Goal: Task Accomplishment & Management: Manage account settings

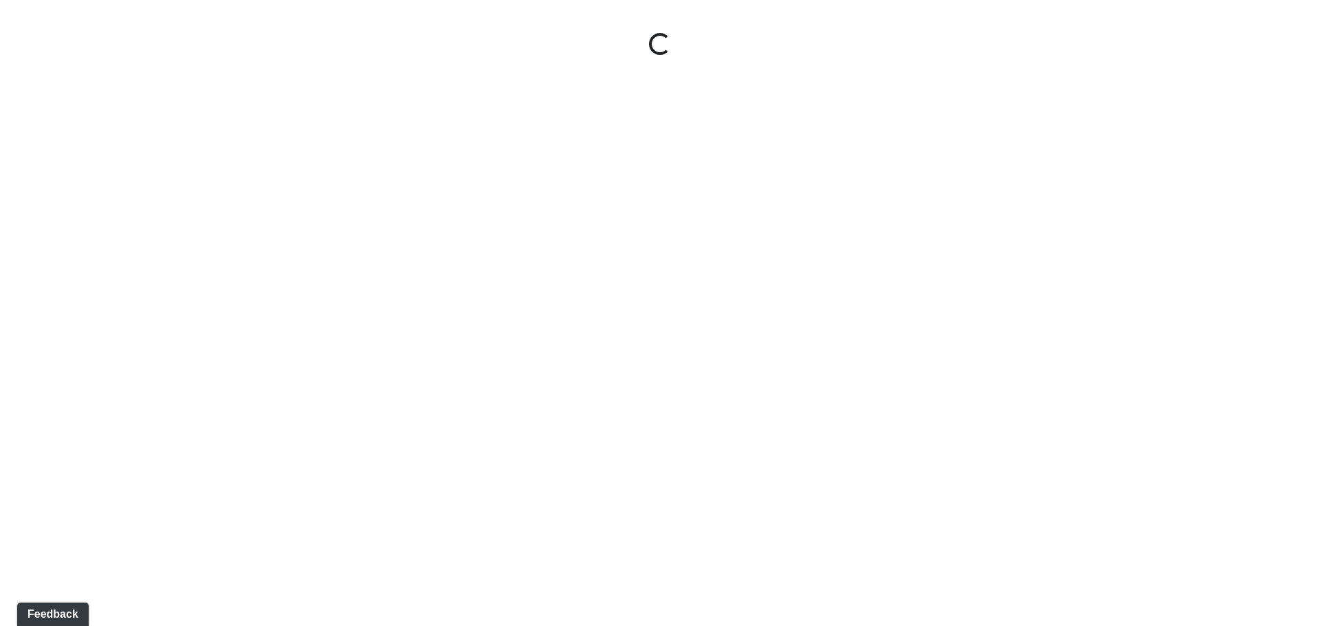
select select "jSbzXF9d96j3rUUmxPYLxy"
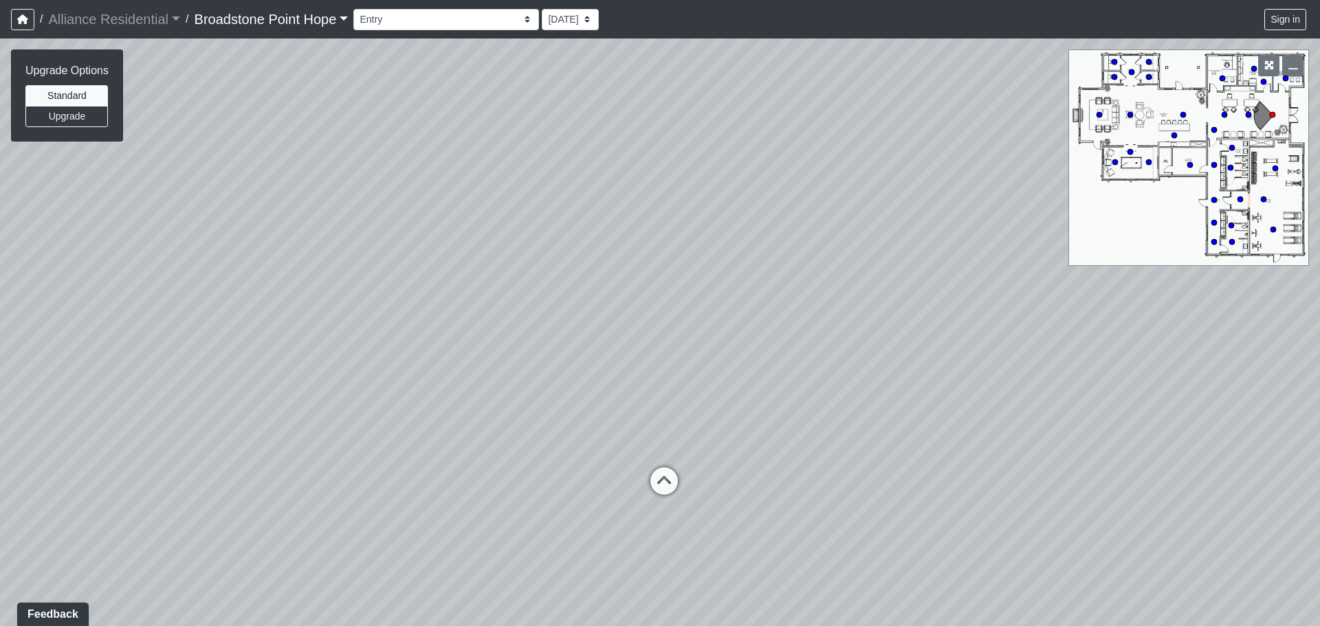
click at [303, 12] on link "Broadstone Point Hope" at bounding box center [272, 18] width 154 height 27
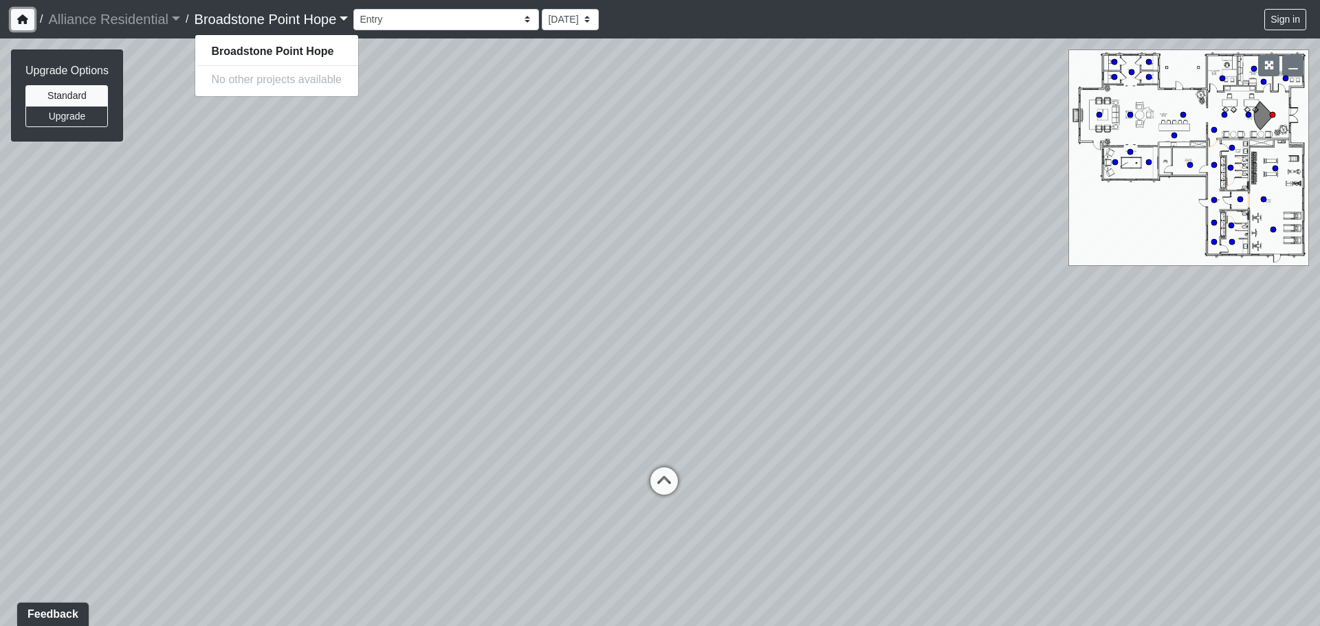
click at [22, 12] on button "button" at bounding box center [22, 19] width 23 height 21
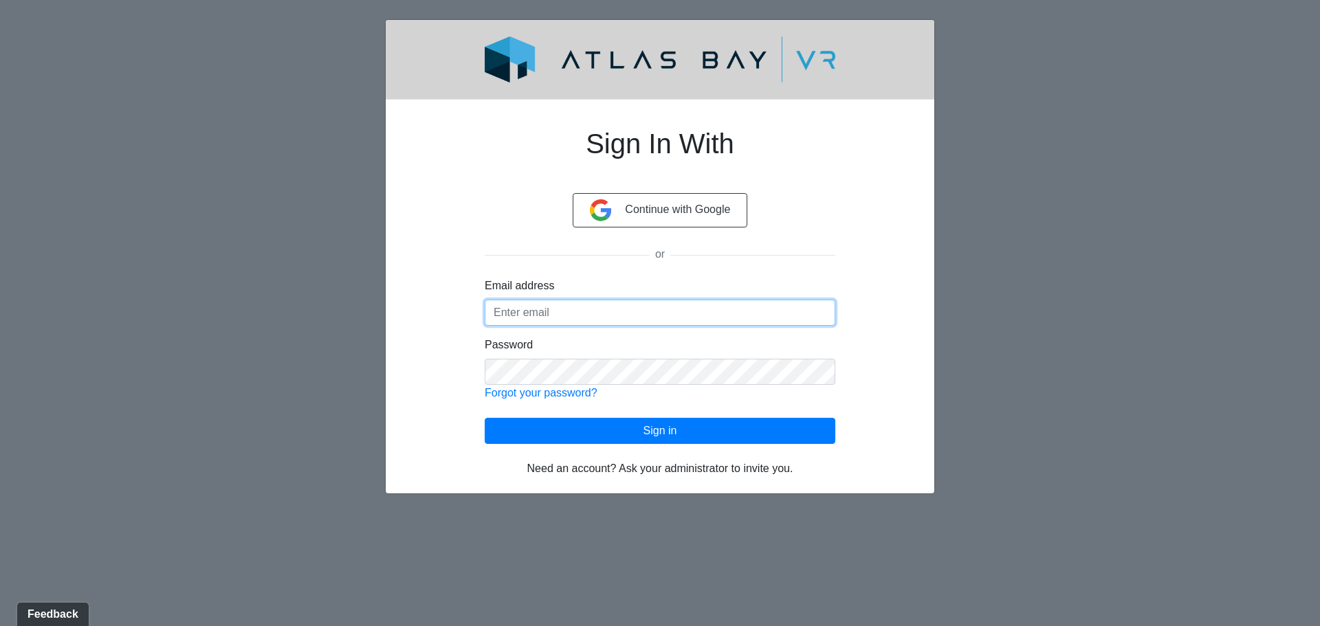
click at [525, 308] on input "Email address" at bounding box center [660, 313] width 351 height 26
type input "[EMAIL_ADDRESS][DOMAIN_NAME]"
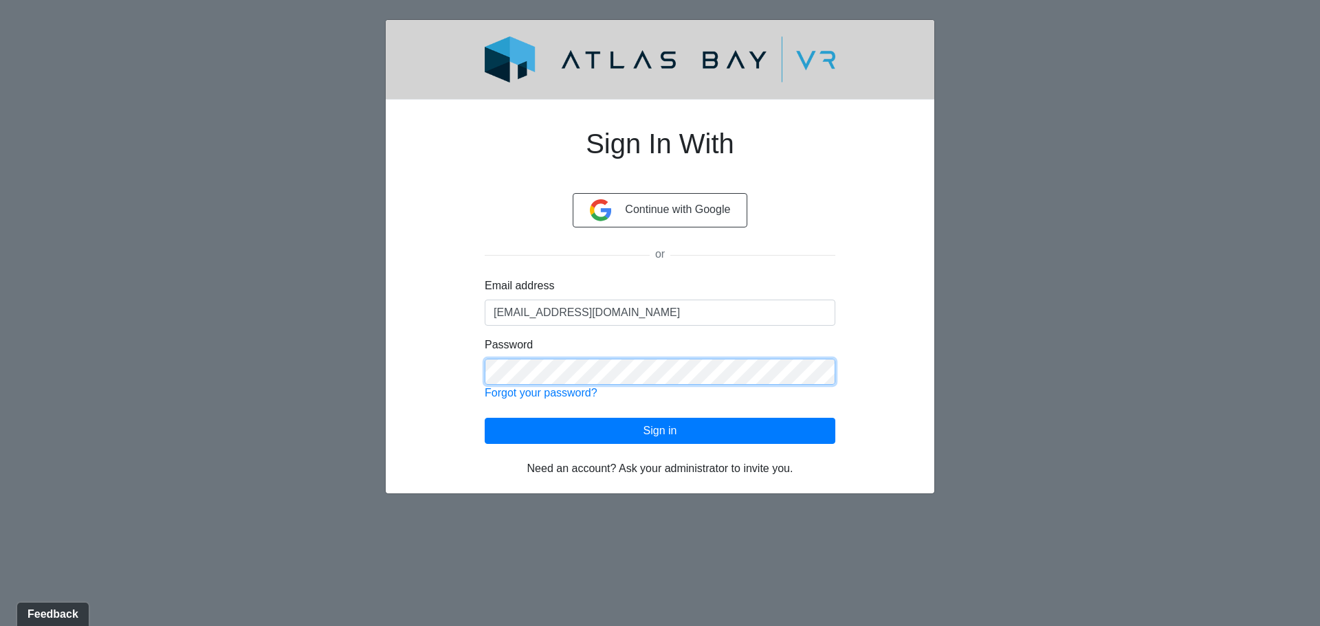
click button "Sign in" at bounding box center [660, 431] width 351 height 26
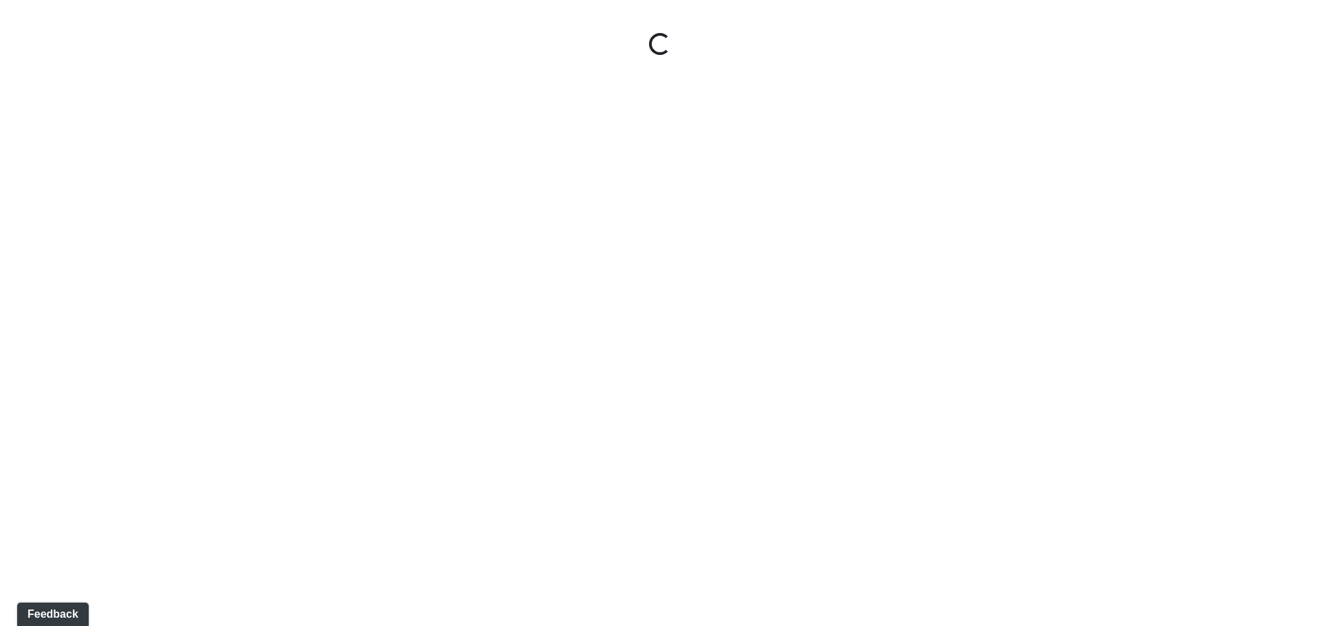
select select "jSbzXF9d96j3rUUmxPYLxy"
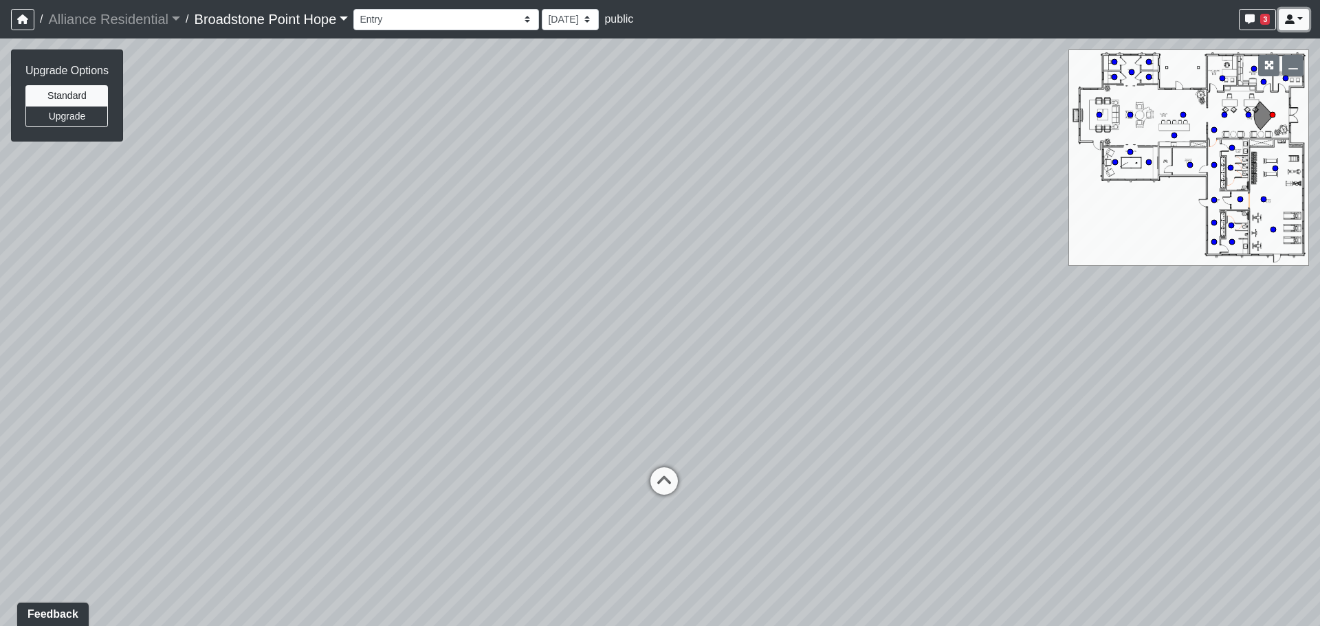
click at [1292, 16] on icon at bounding box center [1290, 19] width 10 height 10
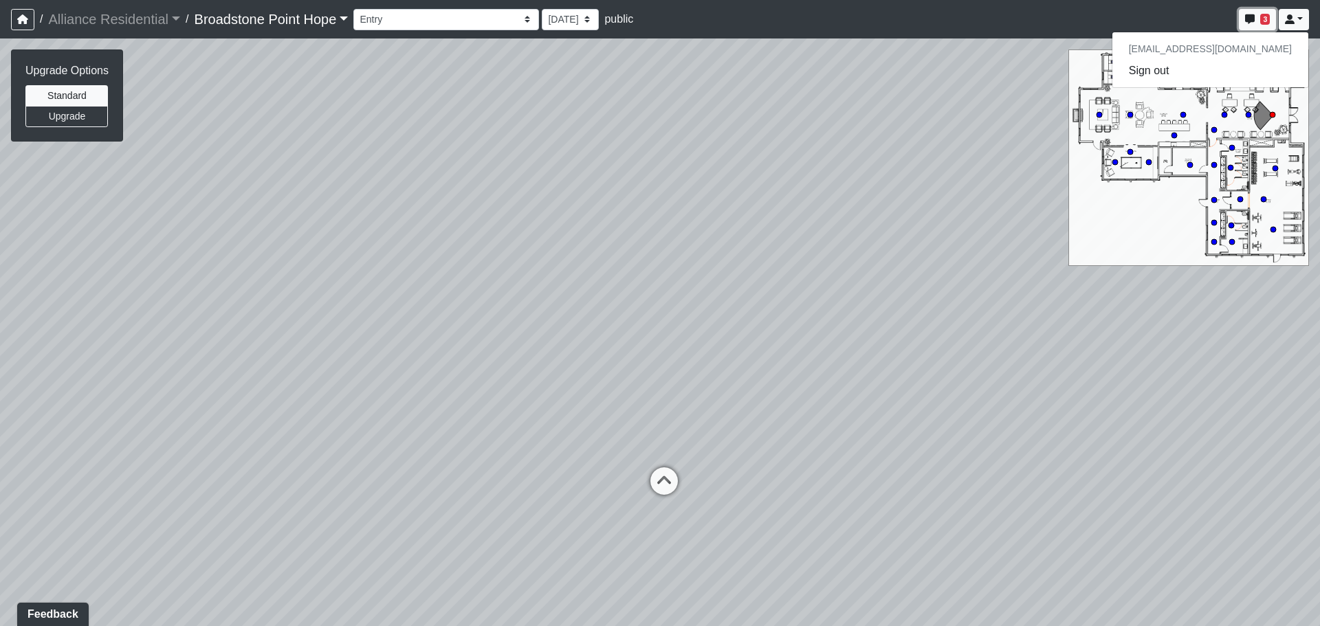
click at [1267, 21] on span "3" at bounding box center [1265, 19] width 10 height 11
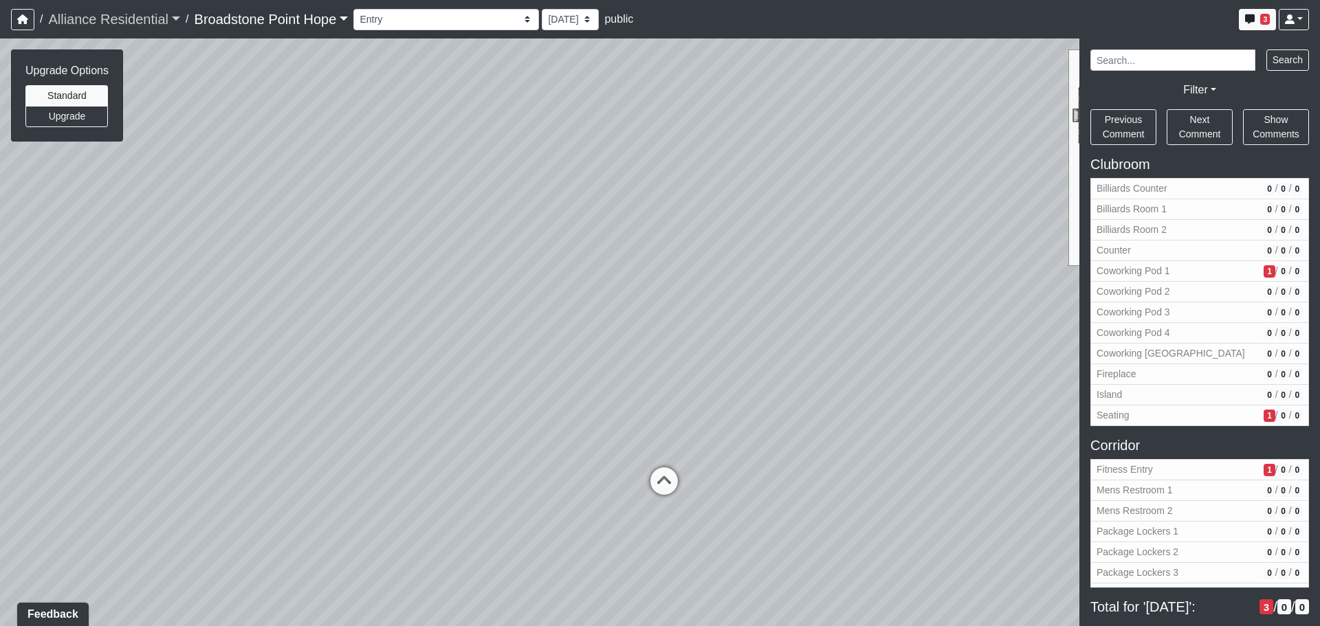
click at [107, 21] on link "Alliance Residential" at bounding box center [114, 18] width 132 height 27
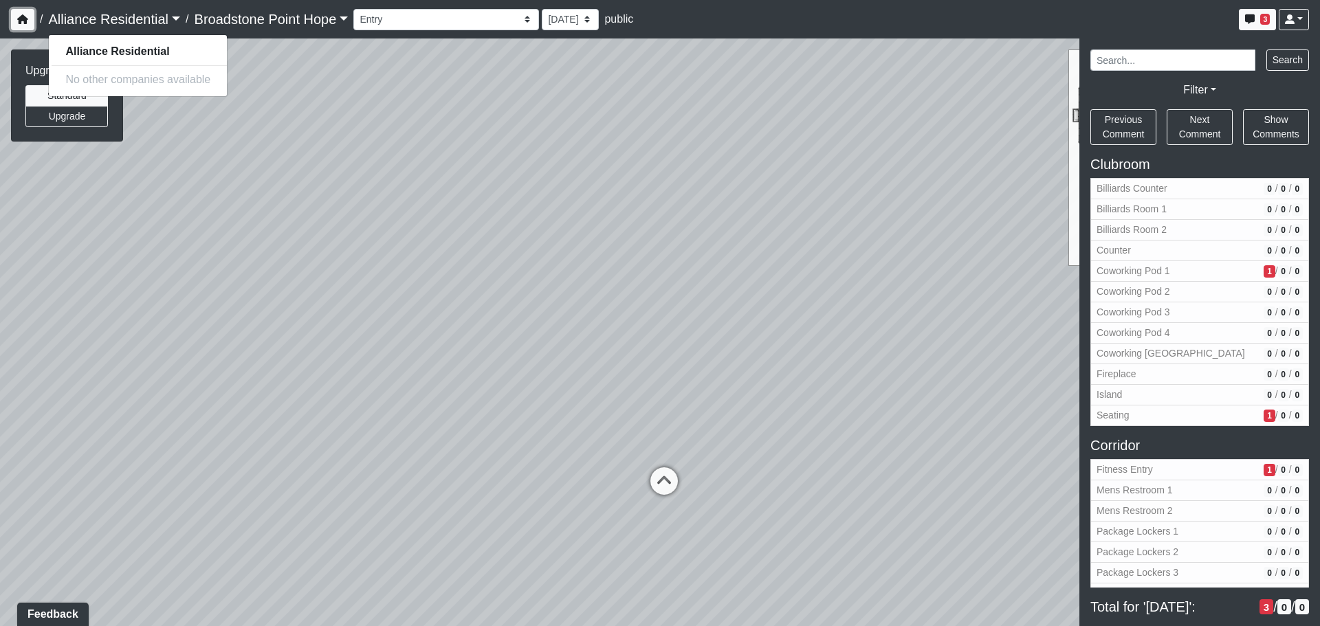
click at [30, 18] on button "button" at bounding box center [22, 19] width 23 height 21
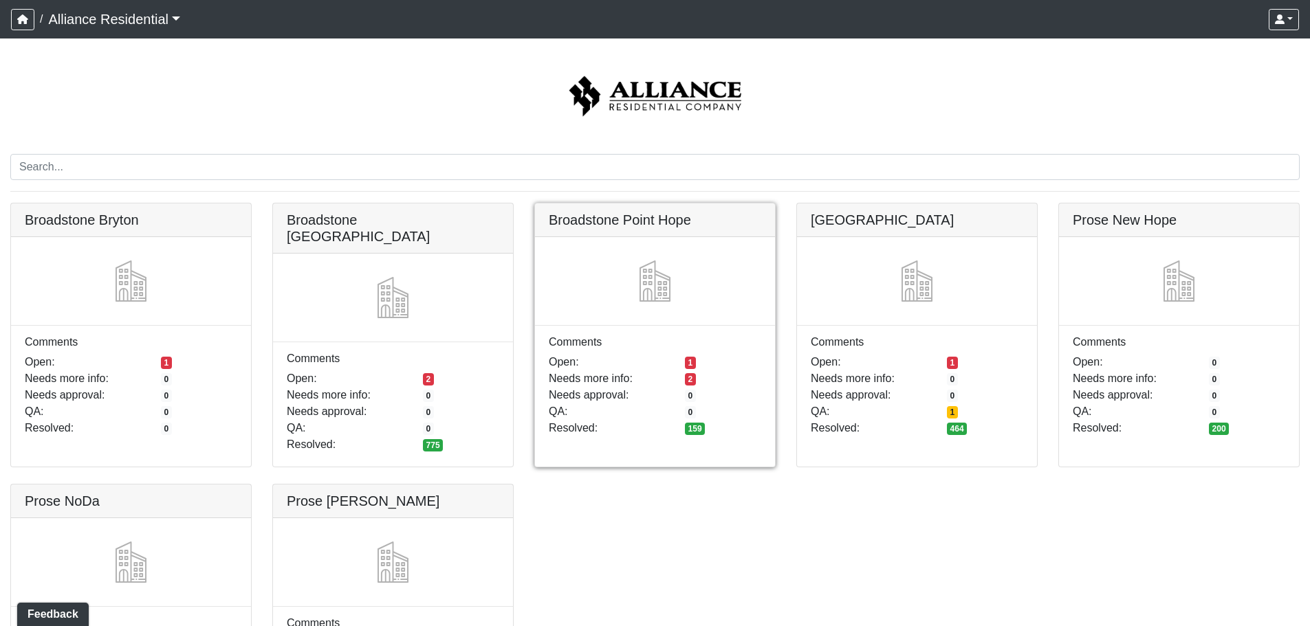
click at [641, 203] on link at bounding box center [655, 203] width 240 height 0
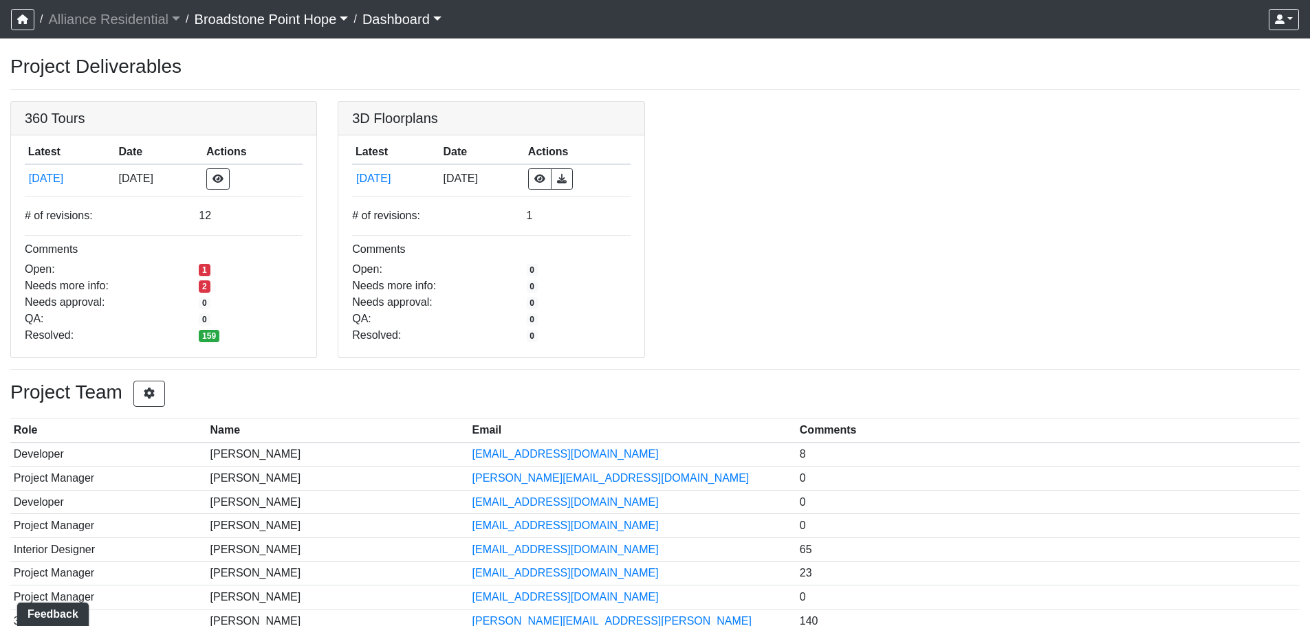
scroll to position [76, 0]
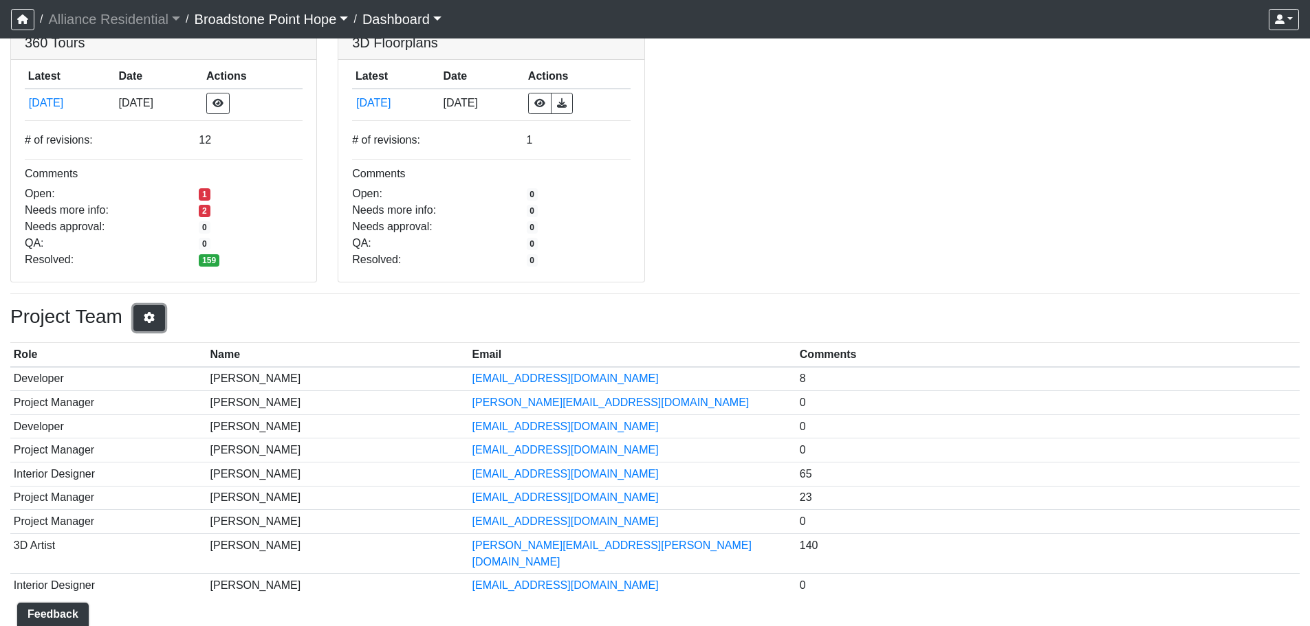
click at [159, 327] on button "button" at bounding box center [149, 318] width 32 height 26
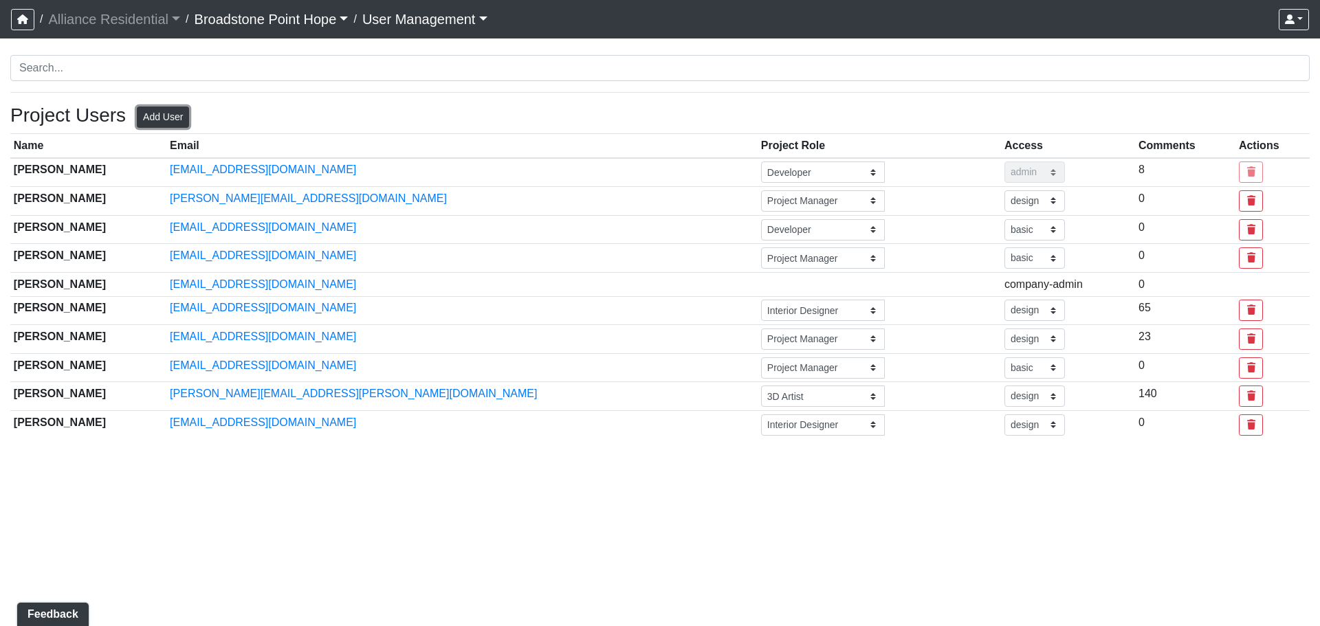
click at [162, 118] on button "Add User" at bounding box center [163, 117] width 52 height 21
select select "basic"
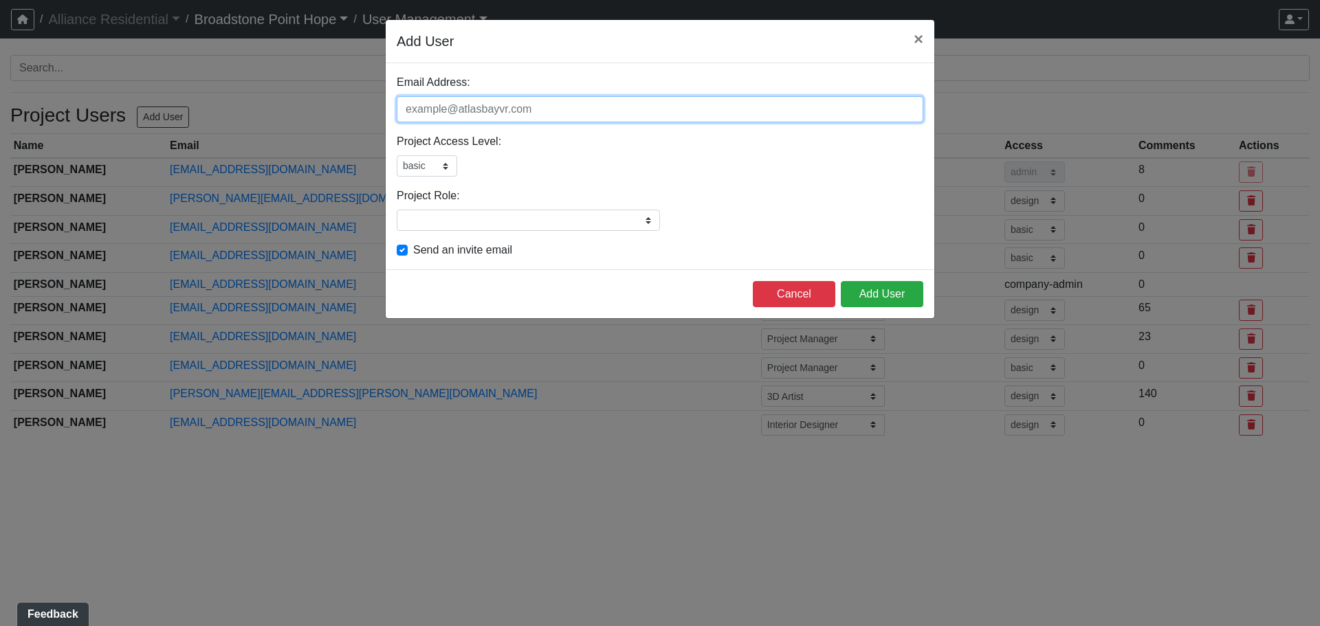
click at [536, 109] on input "Email Address:" at bounding box center [660, 109] width 527 height 26
click at [465, 113] on input "Email Address:" at bounding box center [660, 109] width 527 height 26
type input "[EMAIL_ADDRESS][DOMAIN_NAME]"
click at [512, 222] on input "Project Role:" at bounding box center [528, 220] width 263 height 21
click at [713, 208] on div "Project Role: Please add or select a project role Architect Developer Interior …" at bounding box center [660, 209] width 527 height 43
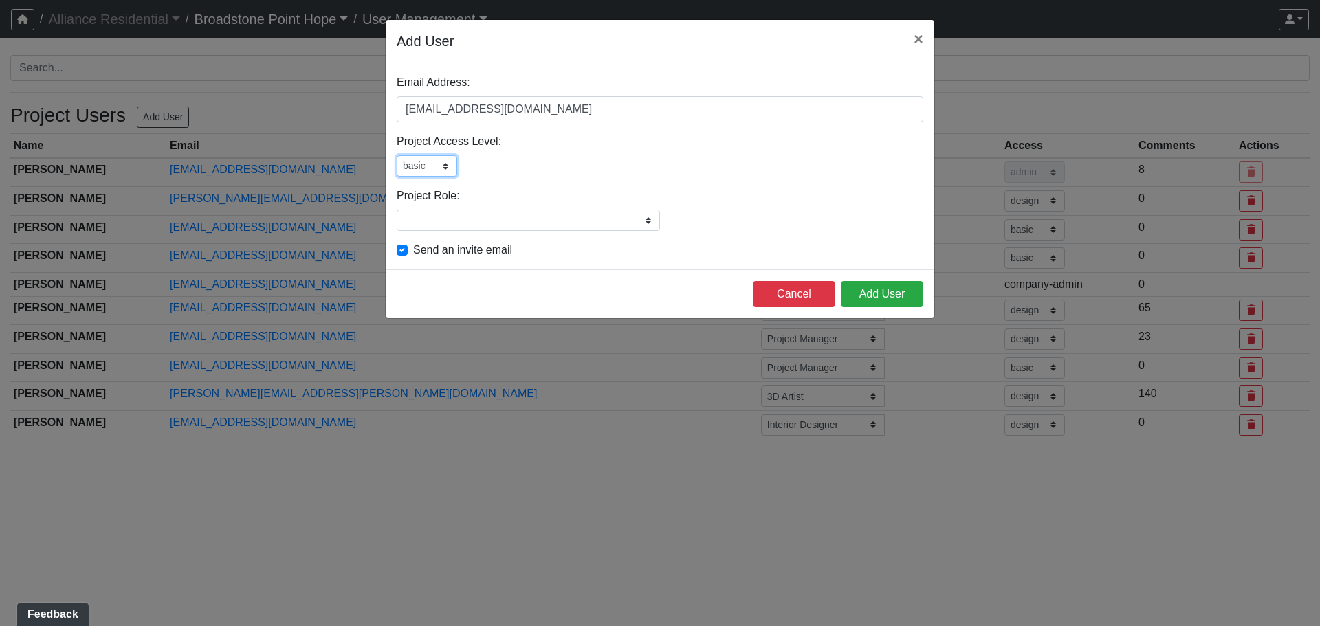
click at [434, 163] on select "admin design basic external public" at bounding box center [427, 165] width 60 height 21
click at [397, 155] on select "admin design basic external public" at bounding box center [427, 165] width 60 height 21
click at [878, 285] on button "Add User" at bounding box center [882, 294] width 82 height 26
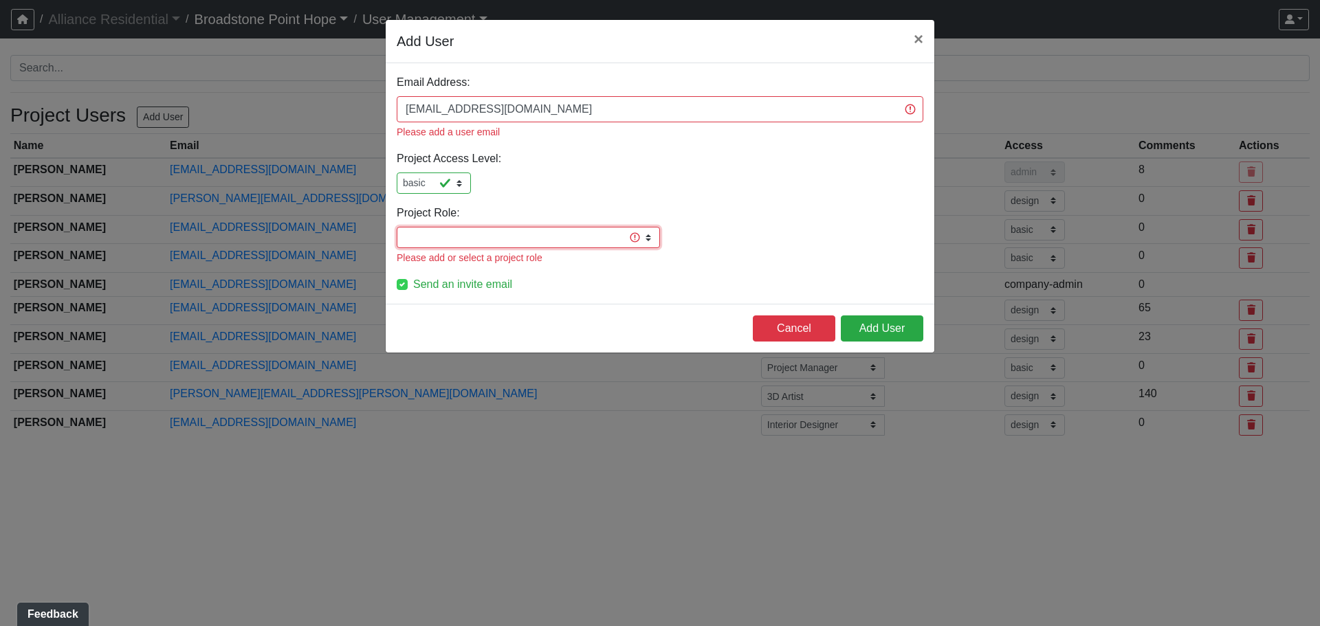
click at [540, 227] on input "Project Role:" at bounding box center [528, 237] width 263 height 21
type input "Developer"
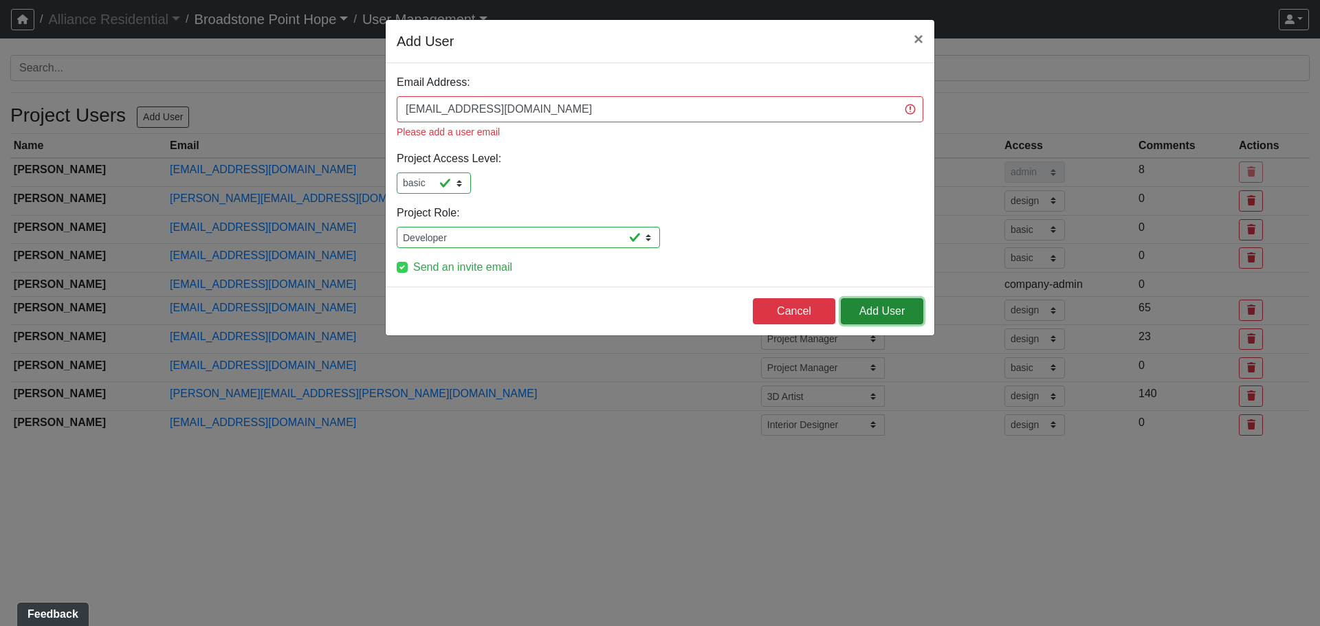
click at [888, 298] on button "Add User" at bounding box center [882, 311] width 82 height 26
select select "design"
select select "basic"
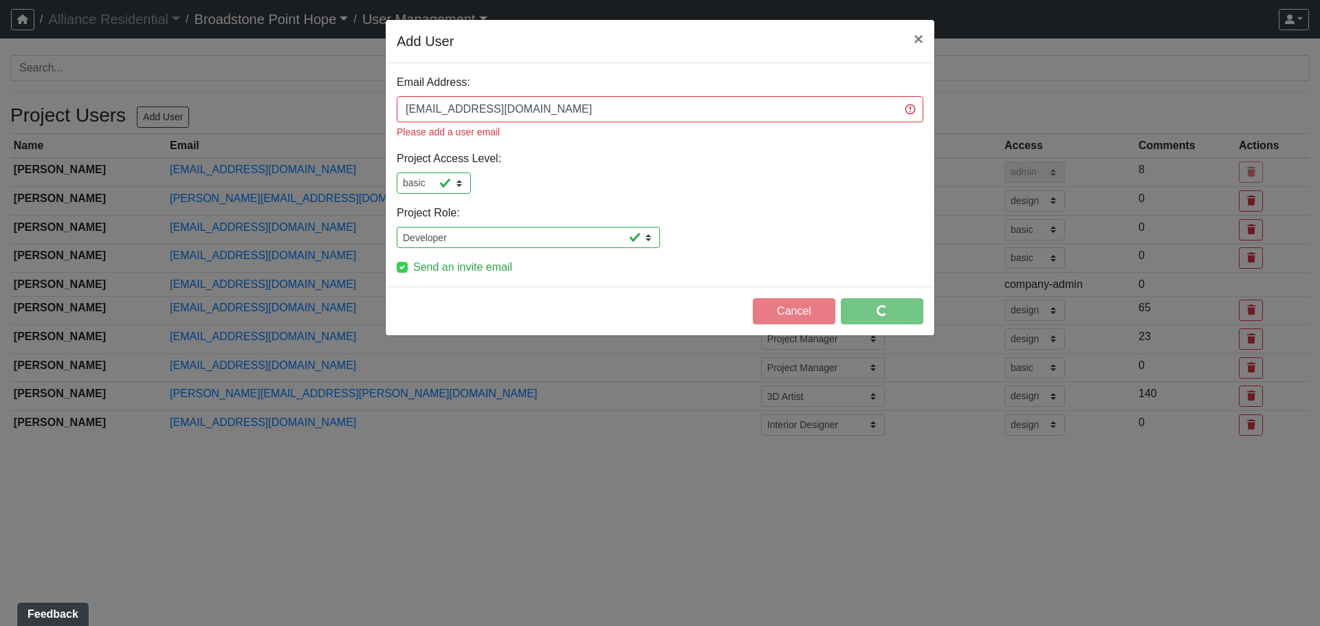
select select "design"
select select "basic"
select select "design"
